Goal: Transaction & Acquisition: Purchase product/service

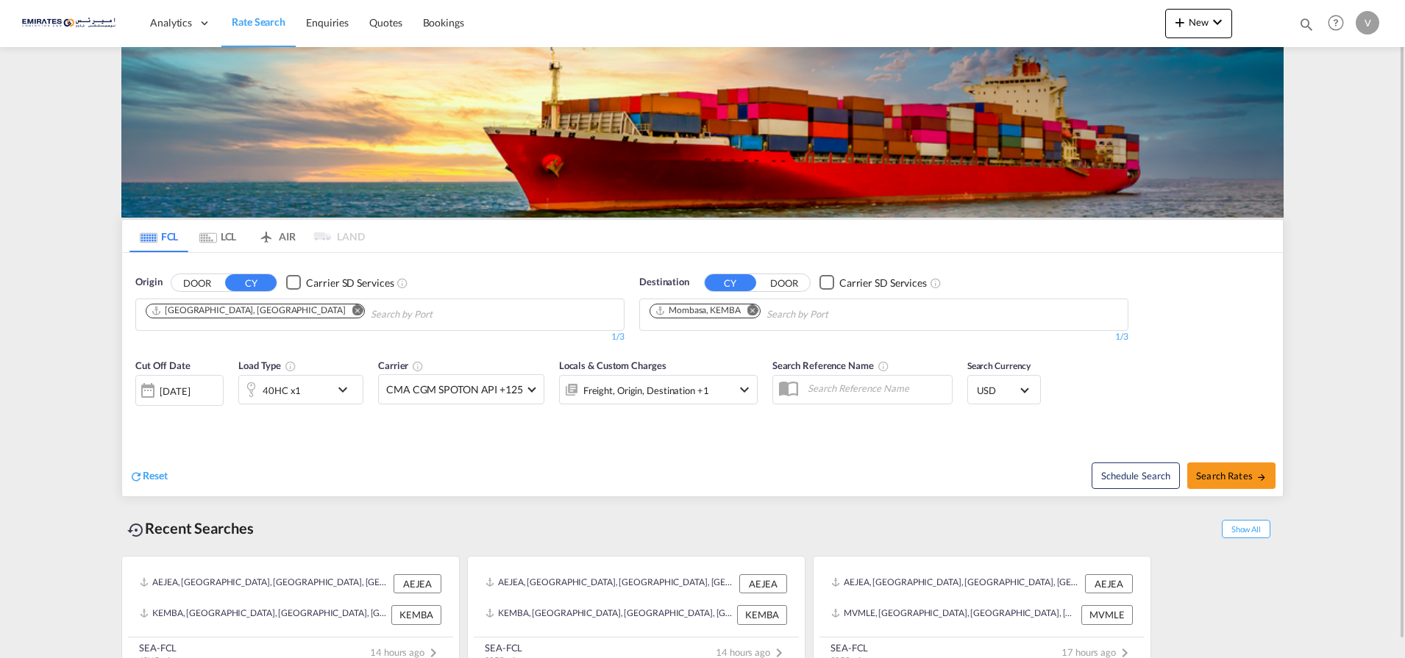
click at [749, 309] on md-icon "Remove" at bounding box center [752, 309] width 11 height 11
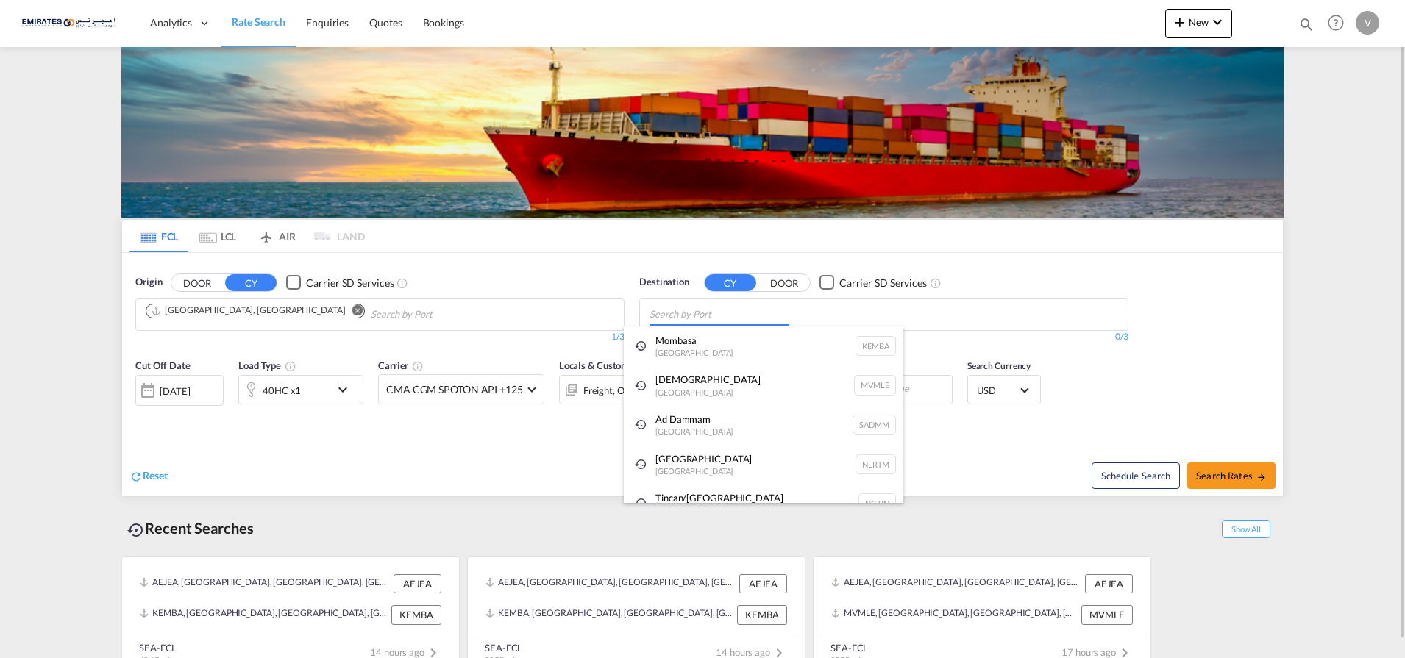
click at [688, 312] on body "Analytics Dashboard Rate Search Enquiries Quotes Bookings" at bounding box center [702, 329] width 1405 height 658
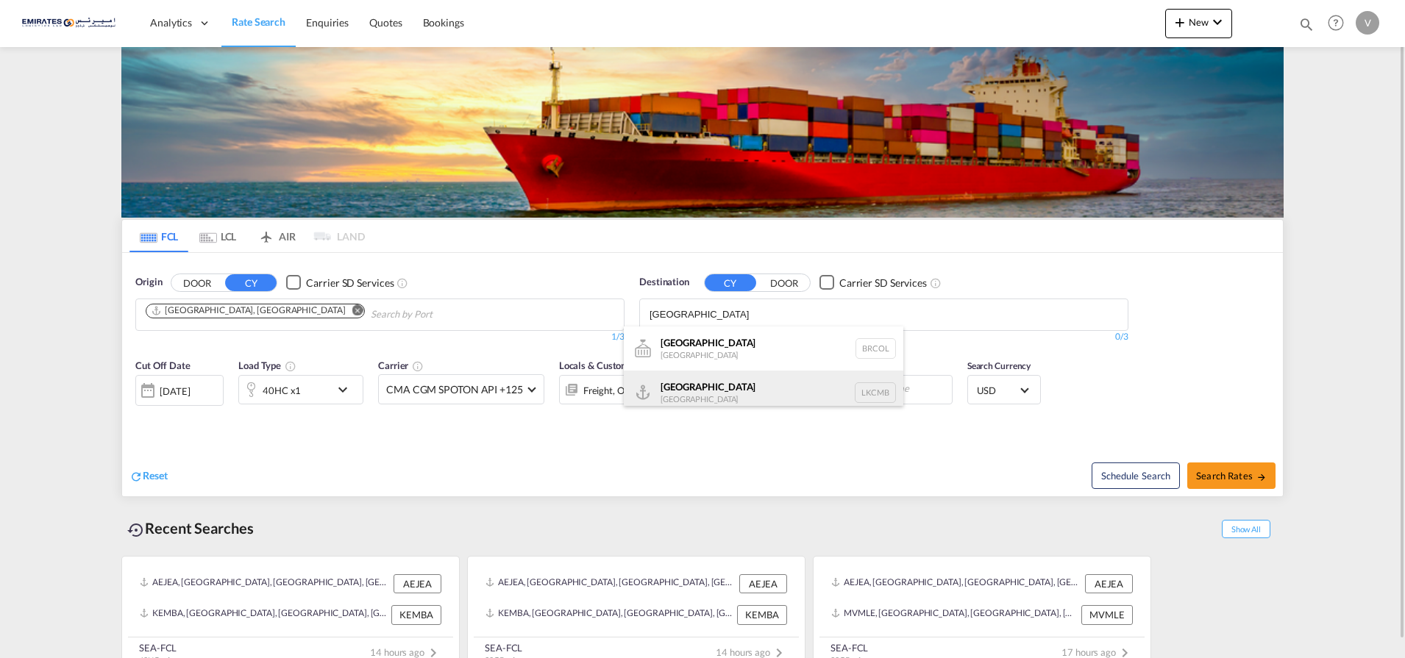
type input "[GEOGRAPHIC_DATA]"
click at [685, 392] on div "Colombo [GEOGRAPHIC_DATA] LKCMB" at bounding box center [763, 393] width 279 height 44
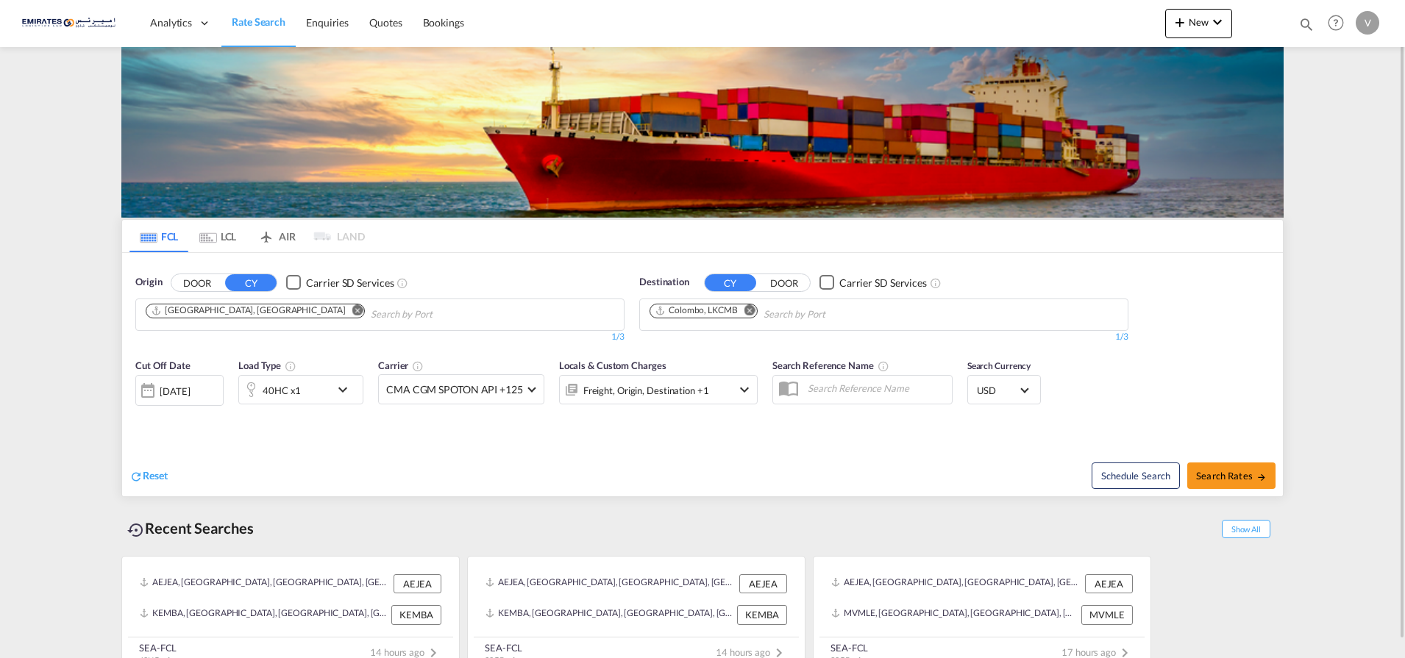
click at [337, 394] on md-icon "icon-chevron-down" at bounding box center [346, 390] width 25 height 18
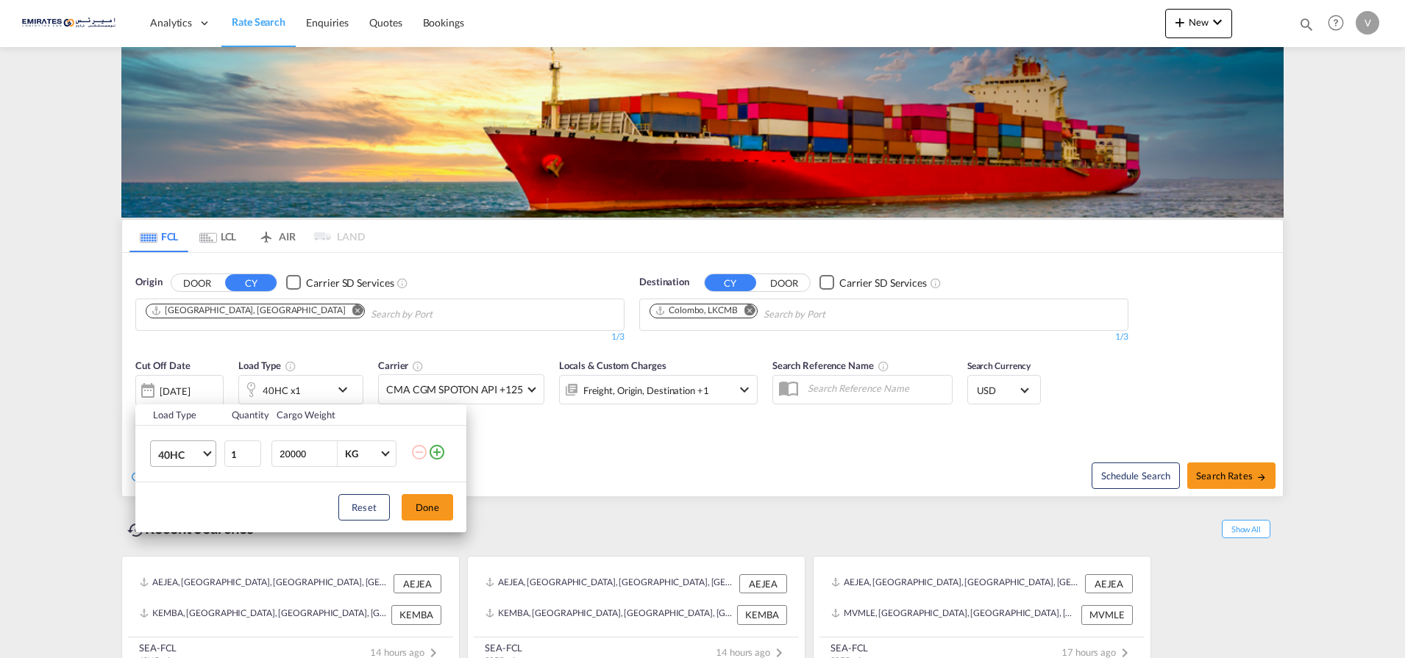
click at [182, 458] on span "40HC" at bounding box center [179, 455] width 43 height 15
click at [172, 385] on div "20GP" at bounding box center [171, 384] width 26 height 15
click at [431, 505] on button "Done" at bounding box center [427, 507] width 51 height 26
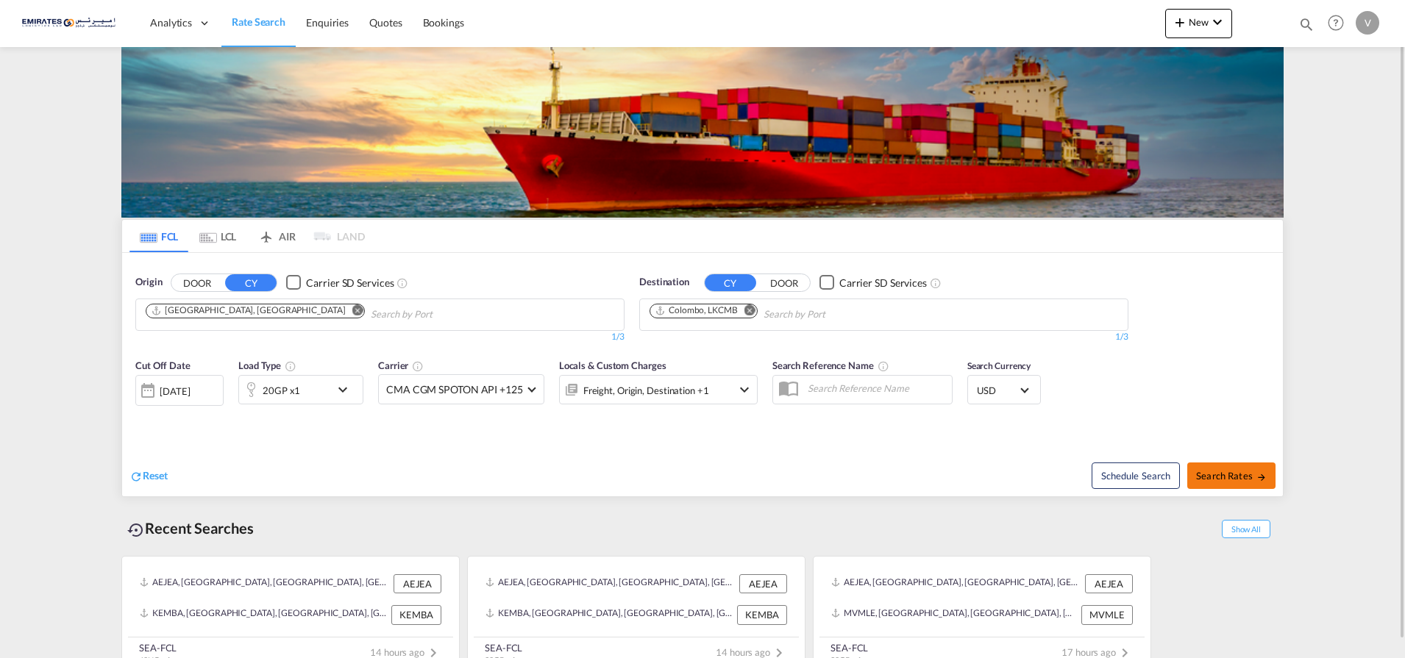
click at [1219, 474] on span "Search Rates" at bounding box center [1231, 476] width 71 height 12
type input "AEJEA to LKCMB / [DATE]"
